Goal: Information Seeking & Learning: Check status

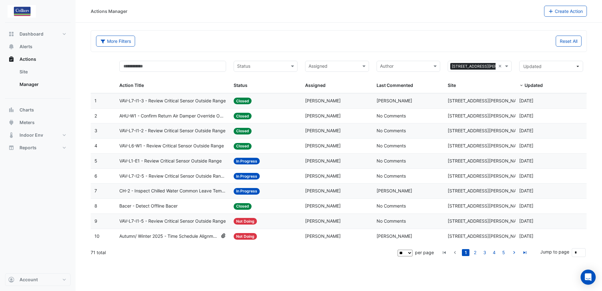
click at [198, 99] on span "VAV-L7-I1-3 - Review Critical Sensor Outside Range" at bounding box center [172, 100] width 106 height 7
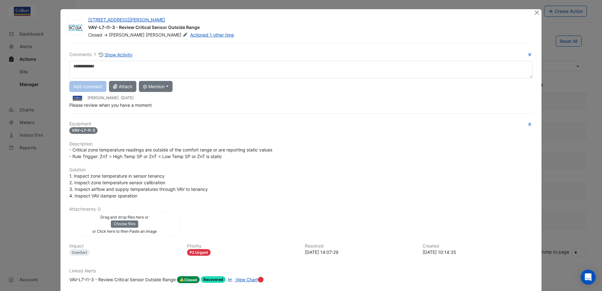
scroll to position [35, 0]
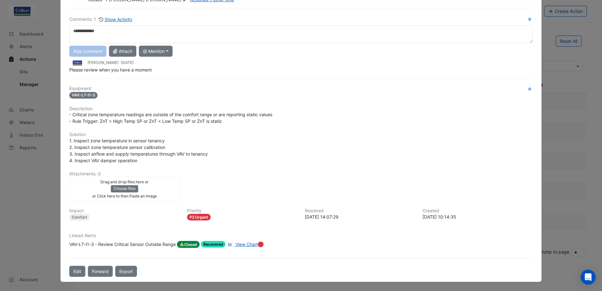
click at [125, 246] on div "VAV-L7-I1-3 - Review Critical Sensor Outside Range" at bounding box center [122, 244] width 106 height 7
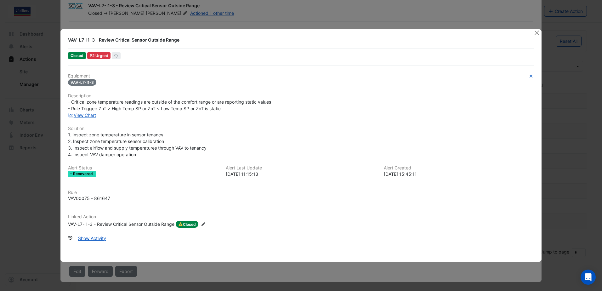
scroll to position [22, 0]
click at [98, 240] on button "Show Activity" at bounding box center [92, 237] width 36 height 11
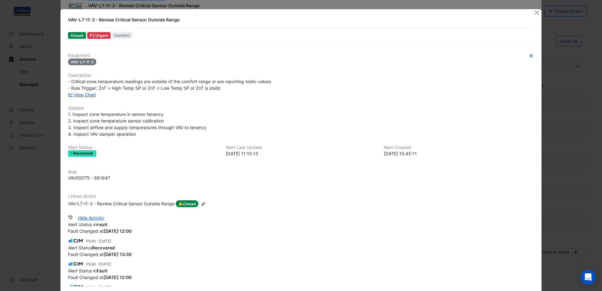
scroll to position [104, 0]
click at [0, 209] on html "Actions Manager Create Action More Filters Reset All Status Assigned × [STREET_…" at bounding box center [301, 145] width 602 height 291
click at [537, 15] on button "Close" at bounding box center [536, 12] width 7 height 7
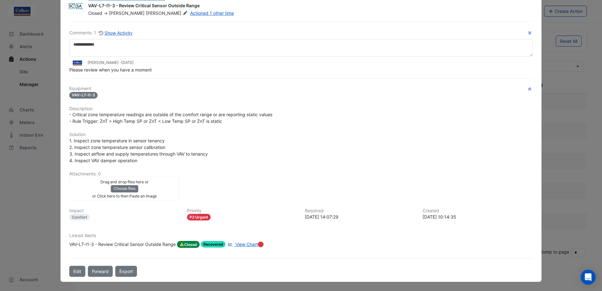
scroll to position [0, 0]
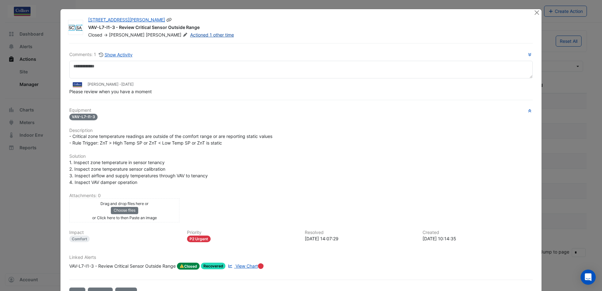
click at [190, 35] on link "Actioned 1 other time" at bounding box center [212, 34] width 44 height 5
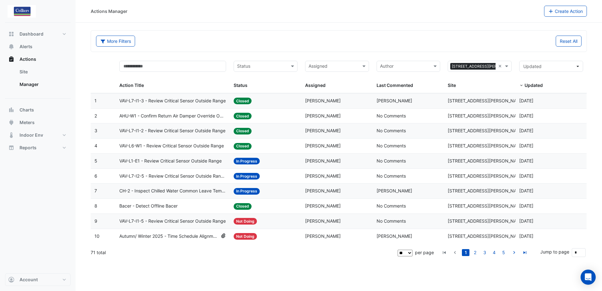
click at [189, 115] on span "AHU-W1 - Confirm Return Air Damper Override Open (Energy Waste)" at bounding box center [172, 115] width 107 height 7
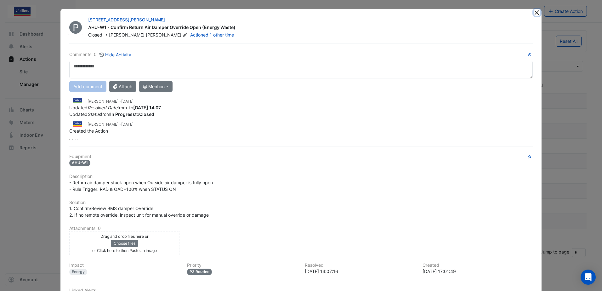
click at [533, 12] on button "Close" at bounding box center [536, 12] width 7 height 7
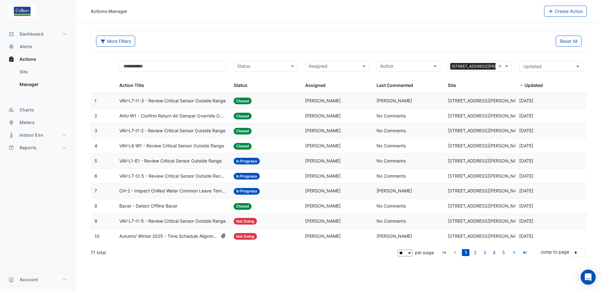
click at [175, 207] on span "Bacer - Detect Offline Bacer" at bounding box center [148, 205] width 58 height 7
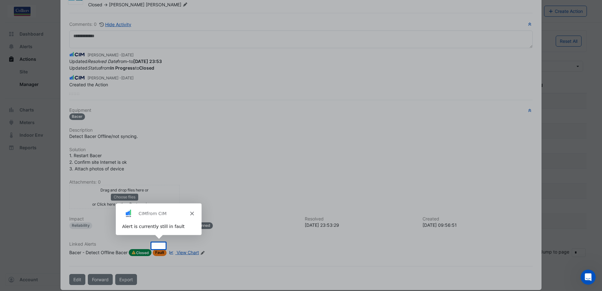
scroll to position [38, 0]
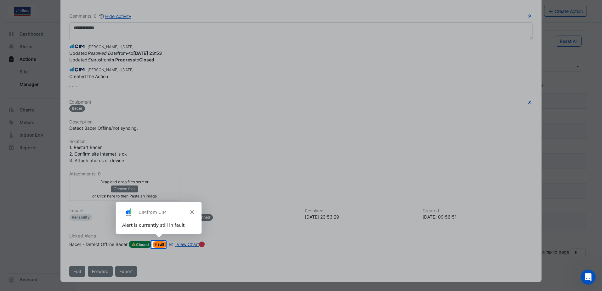
click at [192, 211] on icon "Close" at bounding box center [191, 212] width 4 height 4
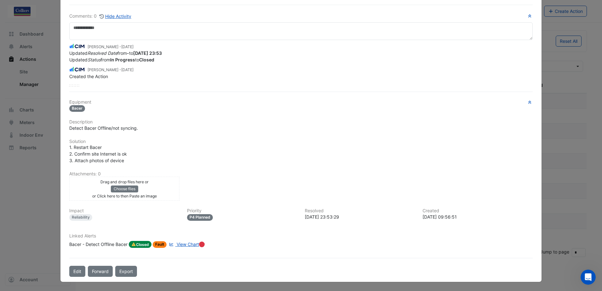
click at [50, 216] on ngb-modal-window "1 Peters Avenue Bacer - Detect Offline Bacer Closed -> Tony Billman Comments: 0…" at bounding box center [301, 145] width 602 height 291
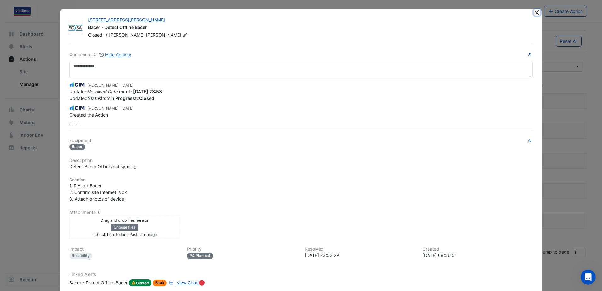
click at [534, 13] on button "Close" at bounding box center [536, 12] width 7 height 7
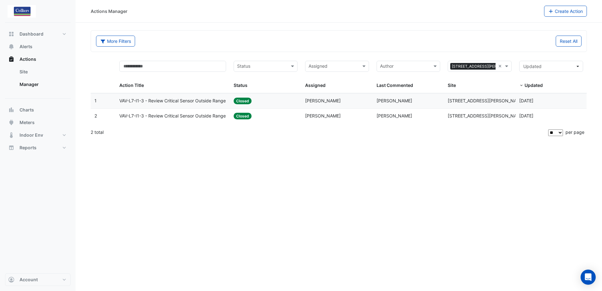
click at [205, 115] on span "VAV-L7-I1-3 - Review Critical Sensor Outside Range" at bounding box center [172, 115] width 106 height 7
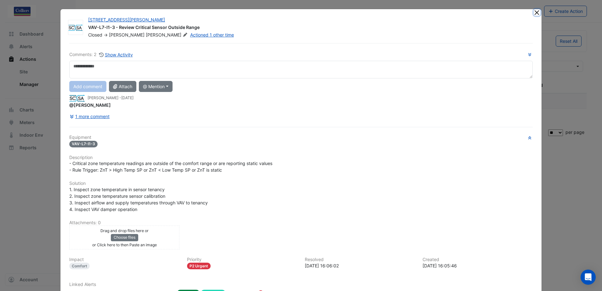
click at [535, 10] on button "Close" at bounding box center [536, 12] width 7 height 7
